Goal: Transaction & Acquisition: Book appointment/travel/reservation

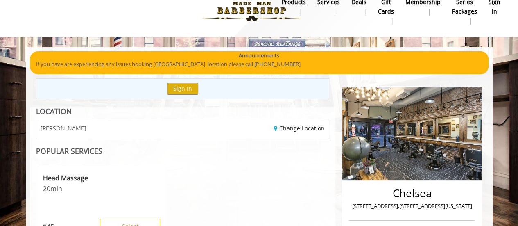
scroll to position [15, 0]
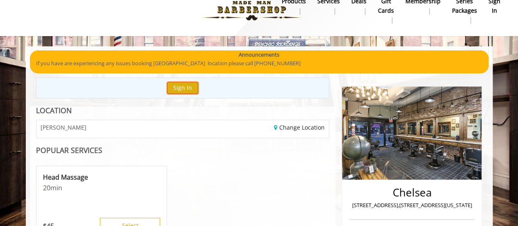
click at [178, 87] on button "Sign In" at bounding box center [182, 88] width 31 height 12
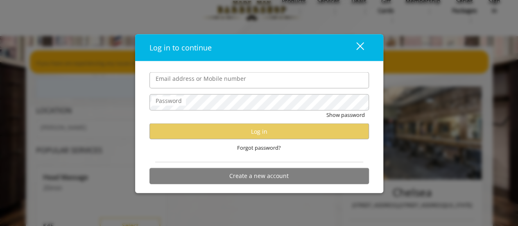
type input "**********"
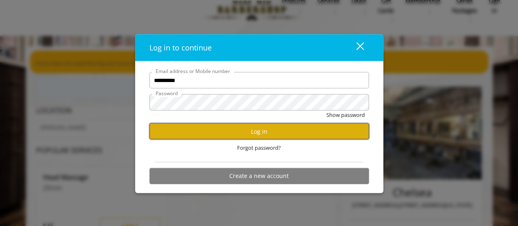
click at [241, 129] on button "Log in" at bounding box center [258, 131] width 219 height 16
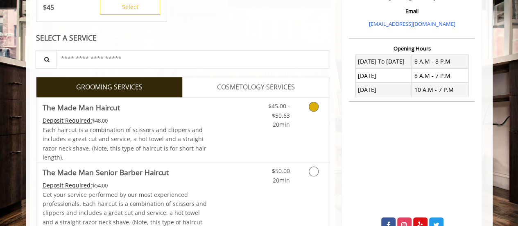
scroll to position [286, 0]
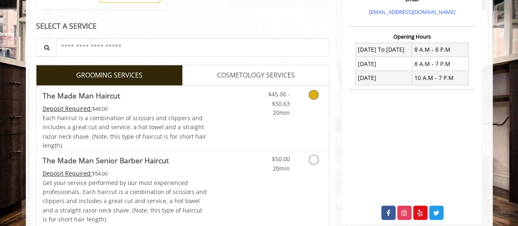
click at [315, 96] on icon "Grooming services" at bounding box center [314, 95] width 10 height 10
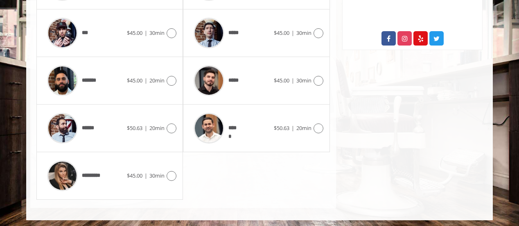
scroll to position [459, 0]
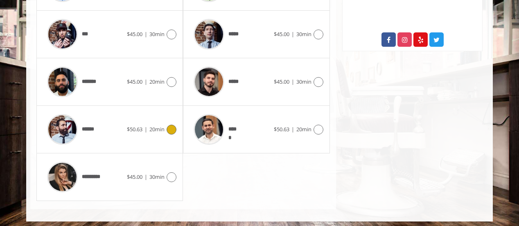
click at [171, 124] on icon at bounding box center [172, 129] width 10 height 10
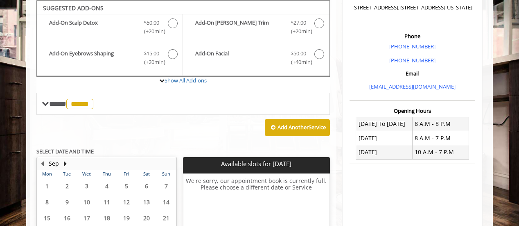
scroll to position [309, 0]
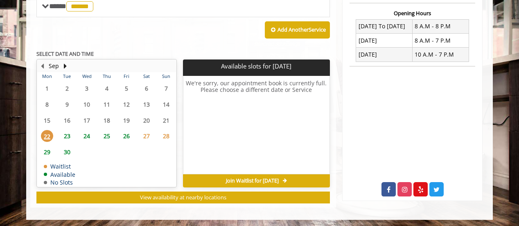
click at [109, 136] on span "25" at bounding box center [107, 136] width 12 height 12
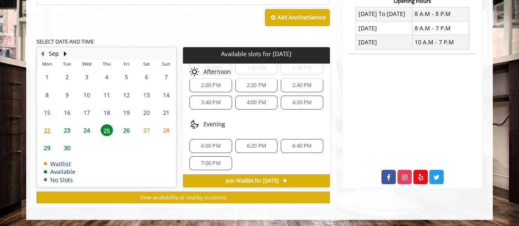
scroll to position [103, 0]
click at [86, 127] on span "24" at bounding box center [87, 130] width 12 height 12
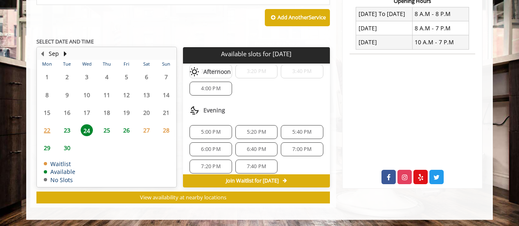
scroll to position [137, 0]
click at [105, 126] on span "25" at bounding box center [107, 130] width 12 height 12
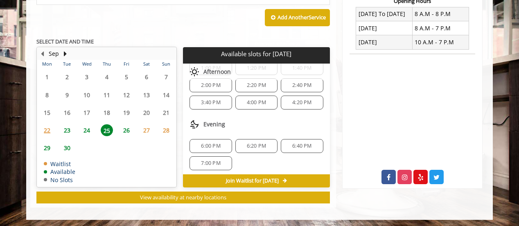
scroll to position [103, 0]
click at [210, 142] on span "6:00 PM" at bounding box center [210, 145] width 19 height 7
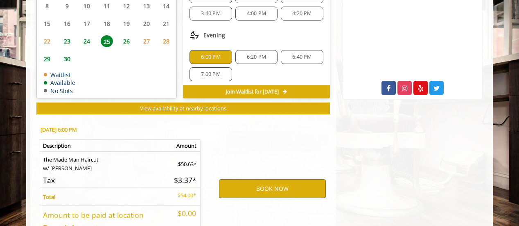
scroll to position [469, 0]
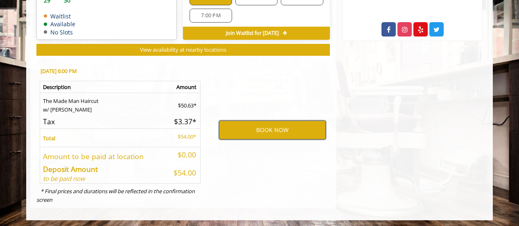
click at [268, 124] on button "BOOK NOW" at bounding box center [272, 129] width 107 height 19
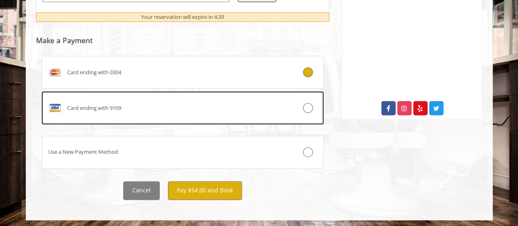
scroll to position [391, 0]
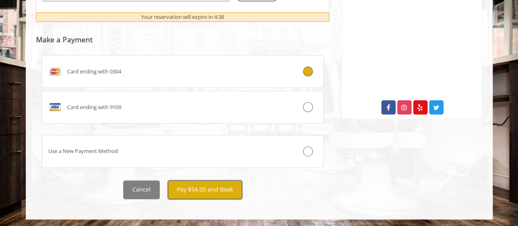
click at [178, 187] on button "Pay $54.00 and Book" at bounding box center [205, 189] width 74 height 18
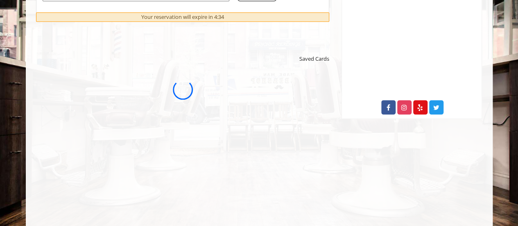
scroll to position [0, 0]
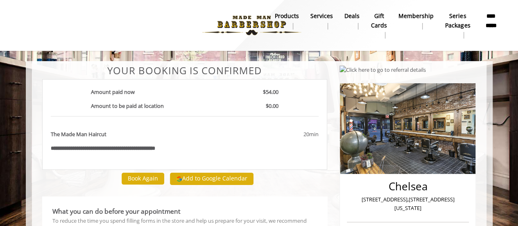
click at [299, 15] on b "products" at bounding box center [287, 15] width 24 height 9
